Goal: Transaction & Acquisition: Obtain resource

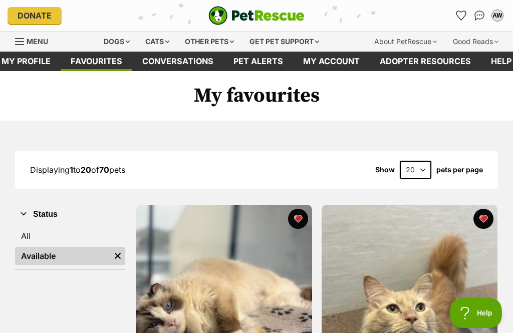
click at [39, 229] on link "All" at bounding box center [70, 236] width 110 height 18
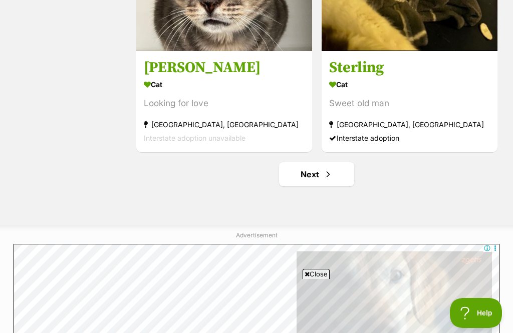
scroll to position [2904, 0]
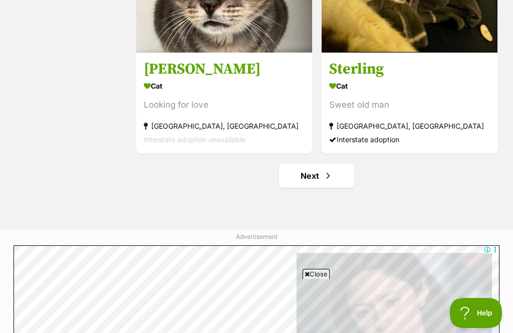
click at [317, 184] on link "Next" at bounding box center [316, 176] width 75 height 24
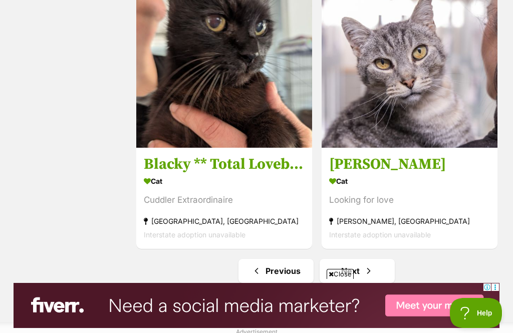
scroll to position [2808, 0]
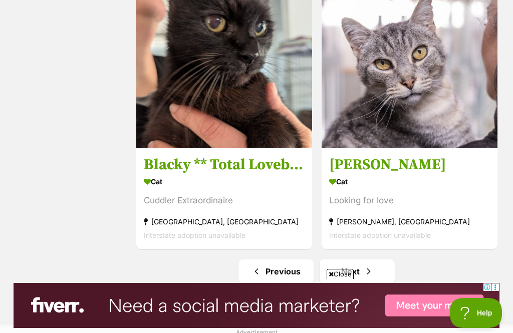
click at [363, 271] on span "Next page" at bounding box center [368, 271] width 10 height 12
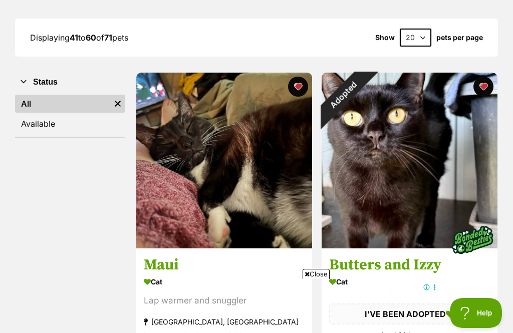
click at [365, 89] on div "Adopted" at bounding box center [343, 95] width 44 height 44
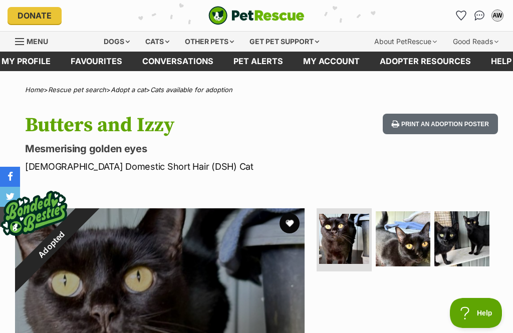
click at [93, 65] on link "Favourites" at bounding box center [97, 62] width 72 height 20
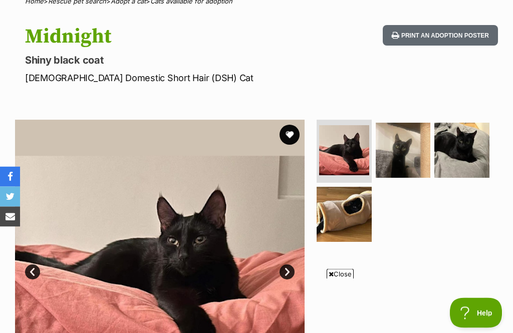
scroll to position [89, 0]
click at [291, 268] on link "Next" at bounding box center [286, 271] width 15 height 15
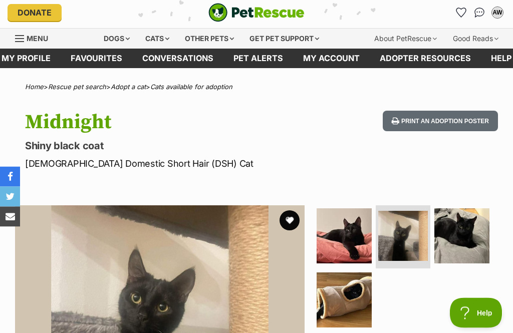
scroll to position [0, 0]
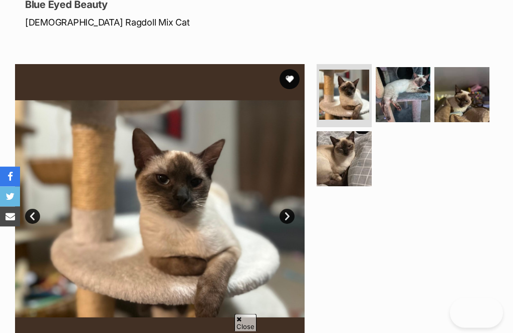
scroll to position [135, 0]
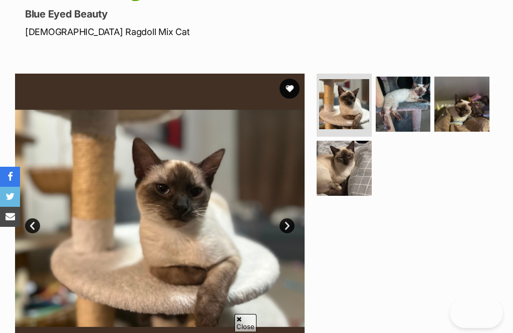
click at [291, 219] on link "Next" at bounding box center [286, 225] width 15 height 15
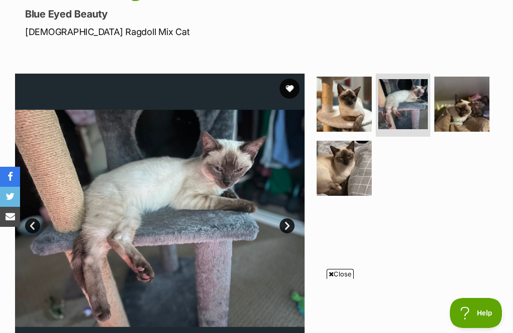
scroll to position [0, 0]
click at [294, 226] on link "Next" at bounding box center [286, 225] width 15 height 15
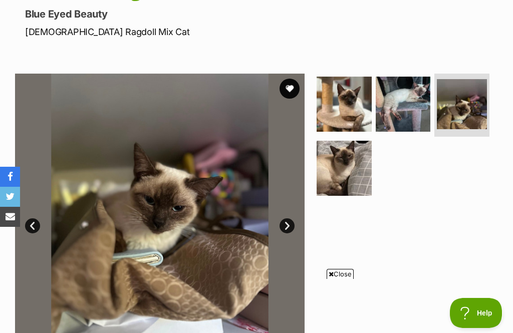
click at [296, 221] on img at bounding box center [159, 218] width 289 height 289
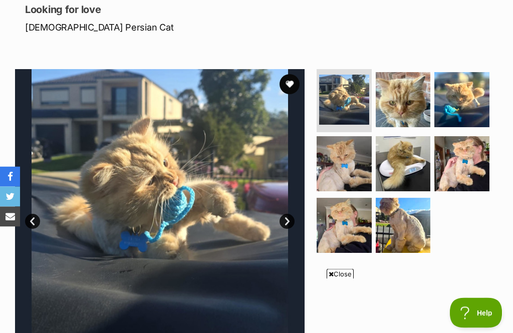
scroll to position [122, 0]
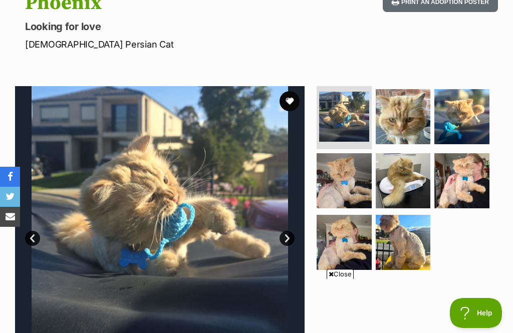
click at [289, 241] on link "Next" at bounding box center [286, 238] width 15 height 15
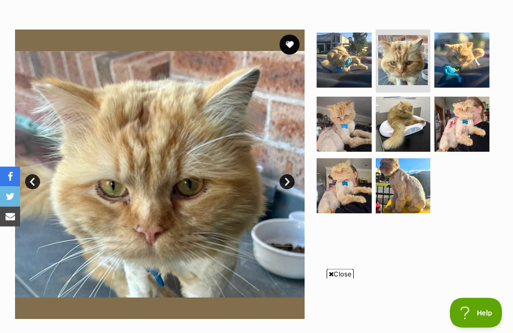
scroll to position [178, 0]
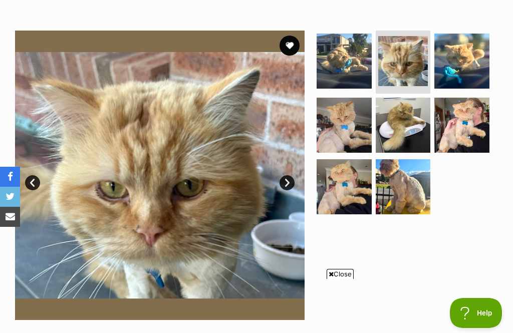
click at [289, 188] on link "Next" at bounding box center [286, 182] width 15 height 15
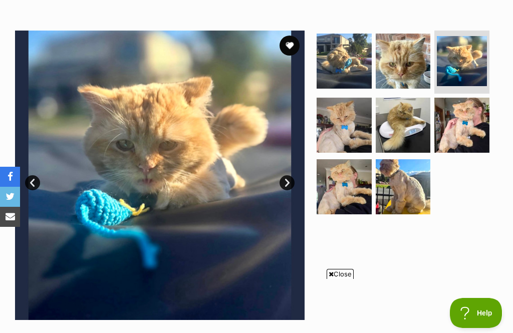
click at [289, 184] on link "Next" at bounding box center [286, 182] width 15 height 15
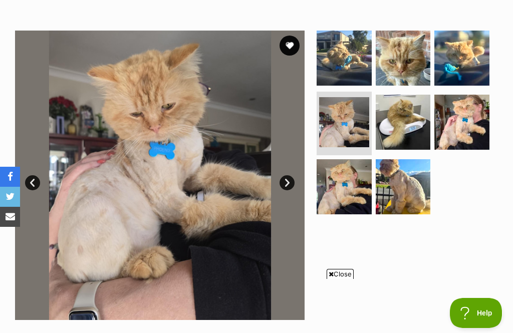
click at [290, 186] on link "Next" at bounding box center [286, 182] width 15 height 15
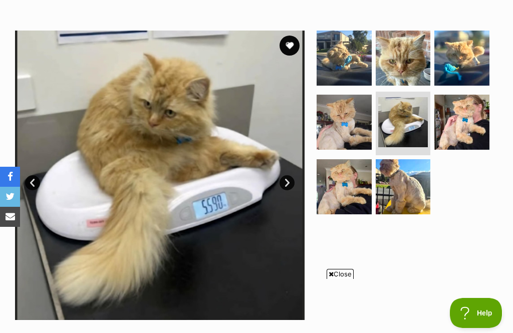
click at [292, 185] on link "Next" at bounding box center [286, 182] width 15 height 15
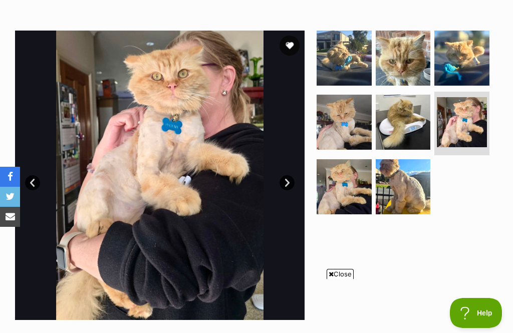
click at [35, 182] on link "Prev" at bounding box center [32, 182] width 15 height 15
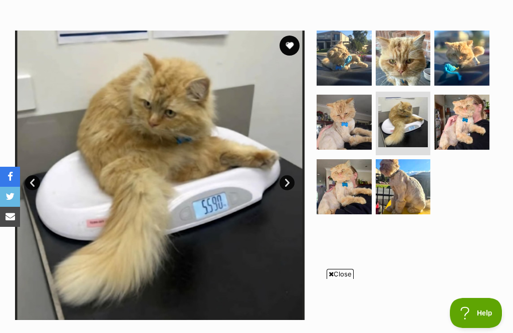
click at [290, 182] on link "Next" at bounding box center [286, 182] width 15 height 15
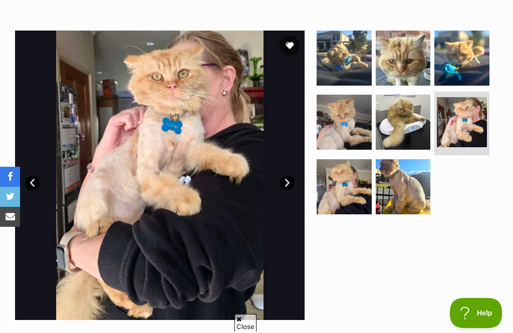
click at [292, 184] on link "Next" at bounding box center [286, 182] width 15 height 15
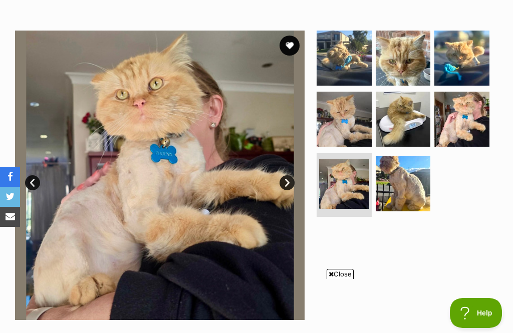
click at [292, 186] on link "Next" at bounding box center [286, 182] width 15 height 15
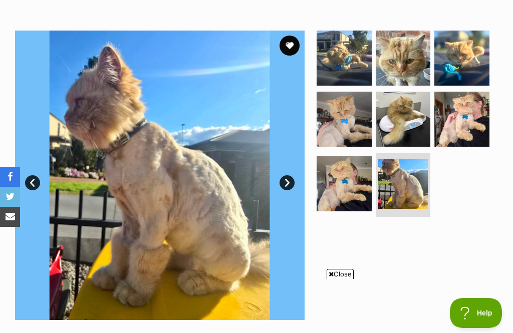
click at [294, 182] on link "Next" at bounding box center [286, 182] width 15 height 15
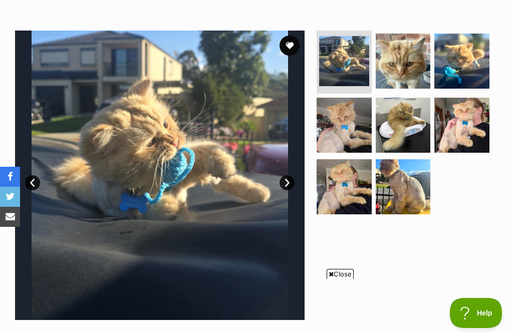
click at [290, 44] on button "favourite" at bounding box center [289, 46] width 20 height 20
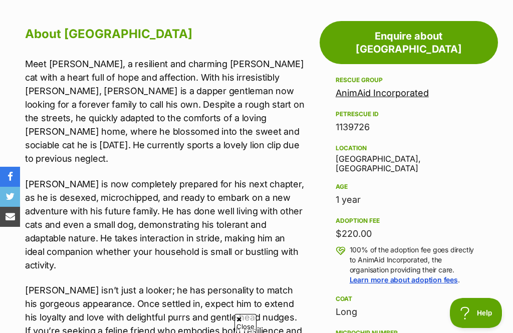
scroll to position [0, 0]
click at [398, 88] on link "AnimAid Incorporated" at bounding box center [381, 93] width 93 height 11
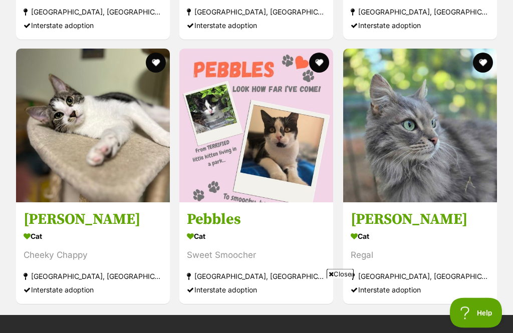
scroll to position [1121, 0]
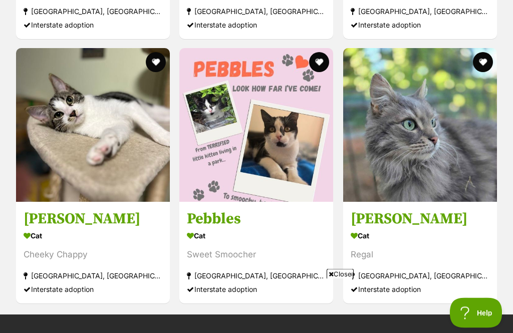
click at [442, 223] on h3 "[PERSON_NAME]" at bounding box center [419, 219] width 139 height 19
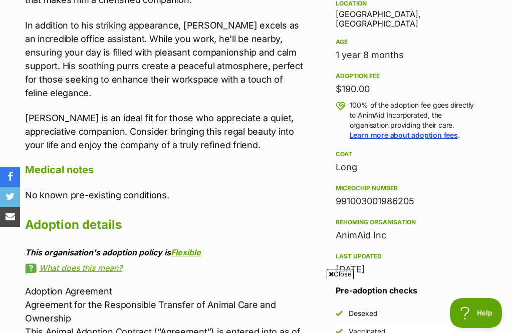
scroll to position [656, 0]
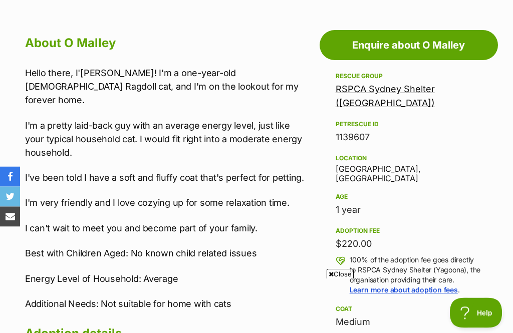
scroll to position [504, 0]
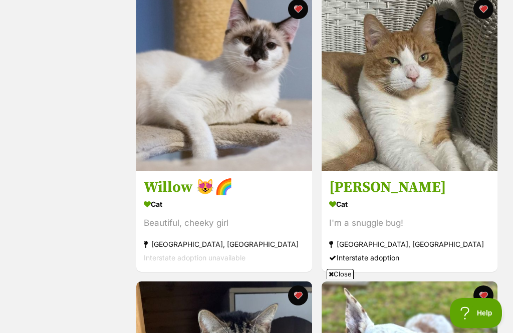
scroll to position [1639, 0]
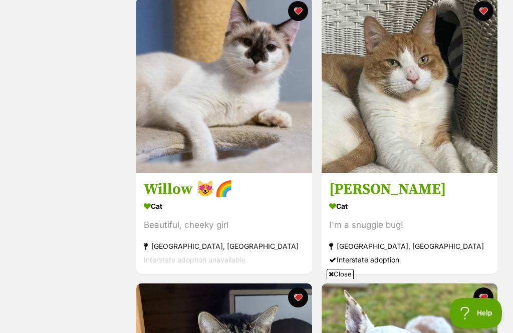
click at [169, 194] on h3 "Willow 😻🌈" at bounding box center [224, 189] width 161 height 19
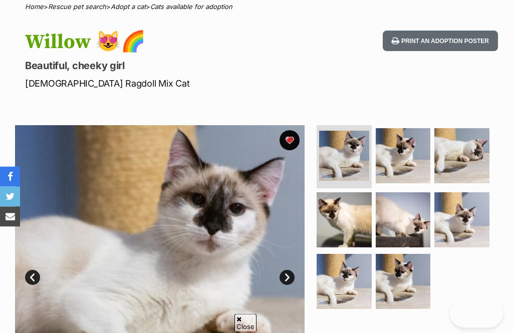
scroll to position [83, 0]
click at [289, 282] on link "Next" at bounding box center [286, 277] width 15 height 15
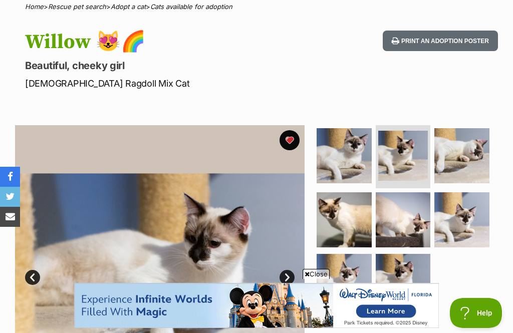
scroll to position [0, 0]
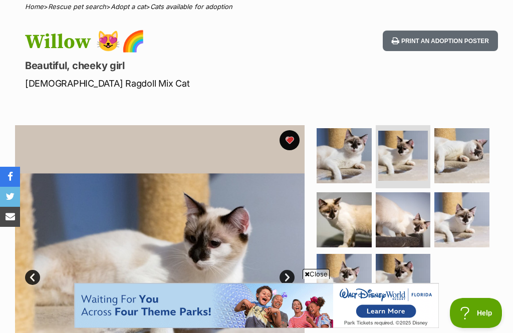
click at [290, 280] on link "Next" at bounding box center [286, 277] width 15 height 15
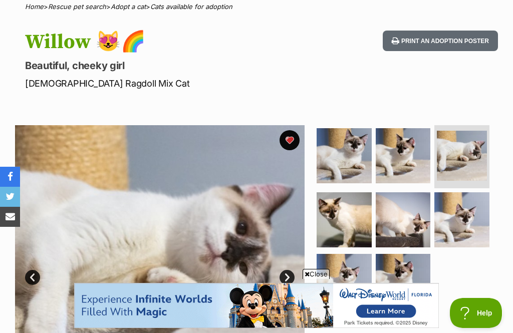
click at [294, 274] on link "Next" at bounding box center [286, 277] width 15 height 15
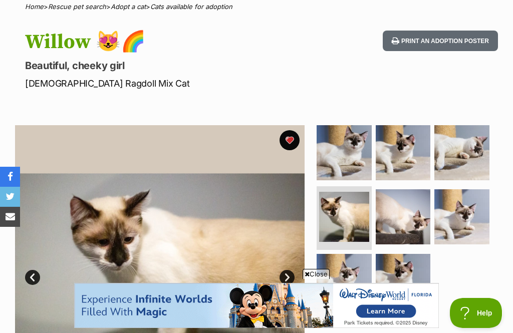
click at [289, 281] on link "Next" at bounding box center [286, 277] width 15 height 15
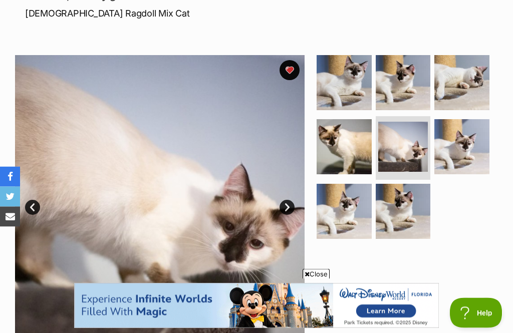
scroll to position [154, 0]
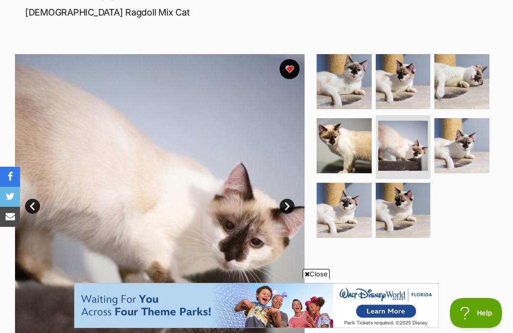
click at [293, 203] on link "Next" at bounding box center [286, 206] width 15 height 15
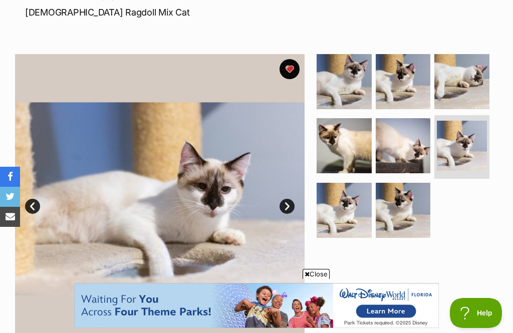
click at [290, 212] on link "Next" at bounding box center [286, 206] width 15 height 15
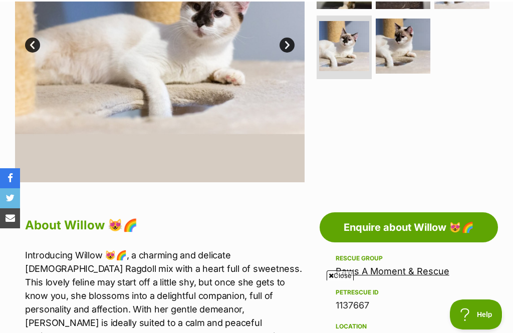
scroll to position [315, 0]
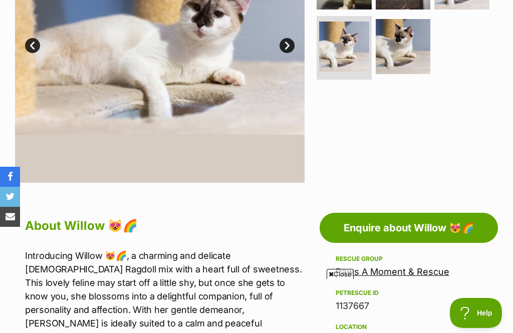
click at [417, 273] on link "Paws A Moment & Rescue" at bounding box center [392, 271] width 114 height 11
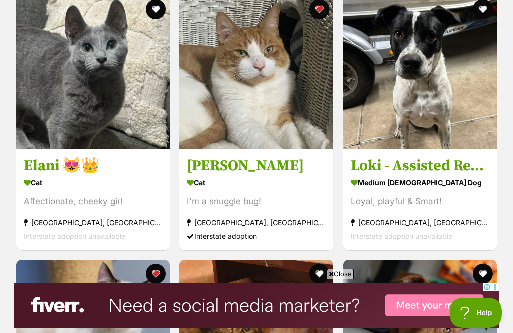
scroll to position [1416, 0]
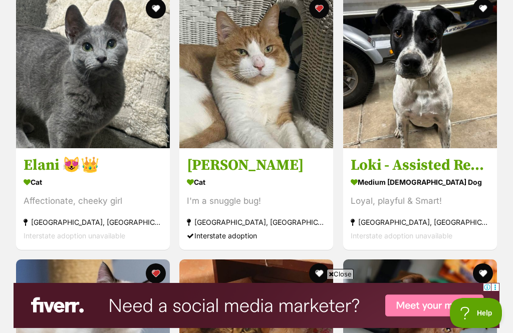
click at [449, 165] on h3 "Loki - Assisted Rehome 🎾" at bounding box center [419, 165] width 139 height 19
